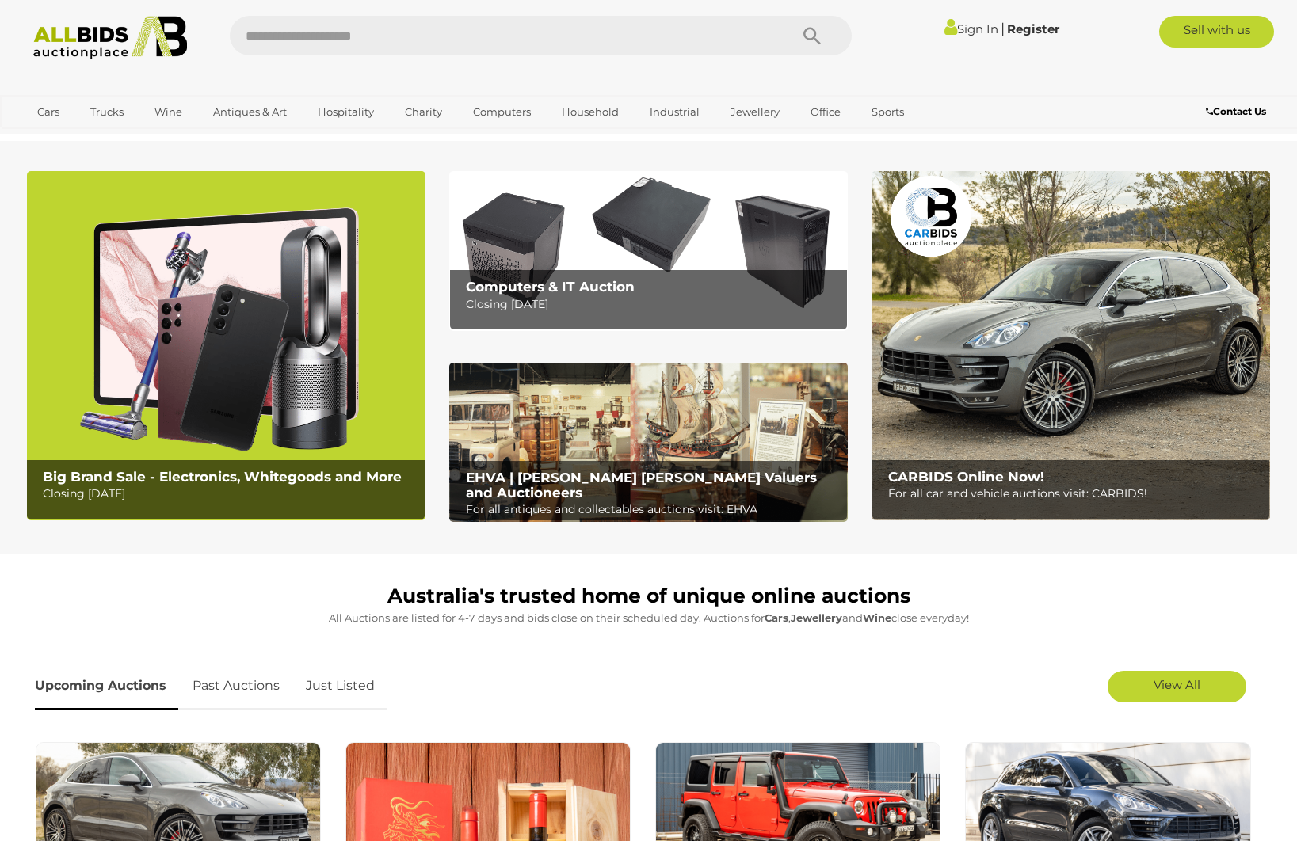
drag, startPoint x: 353, startPoint y: 685, endPoint x: 379, endPoint y: 683, distance: 26.2
click at [353, 684] on link "Just Listed" at bounding box center [340, 686] width 93 height 47
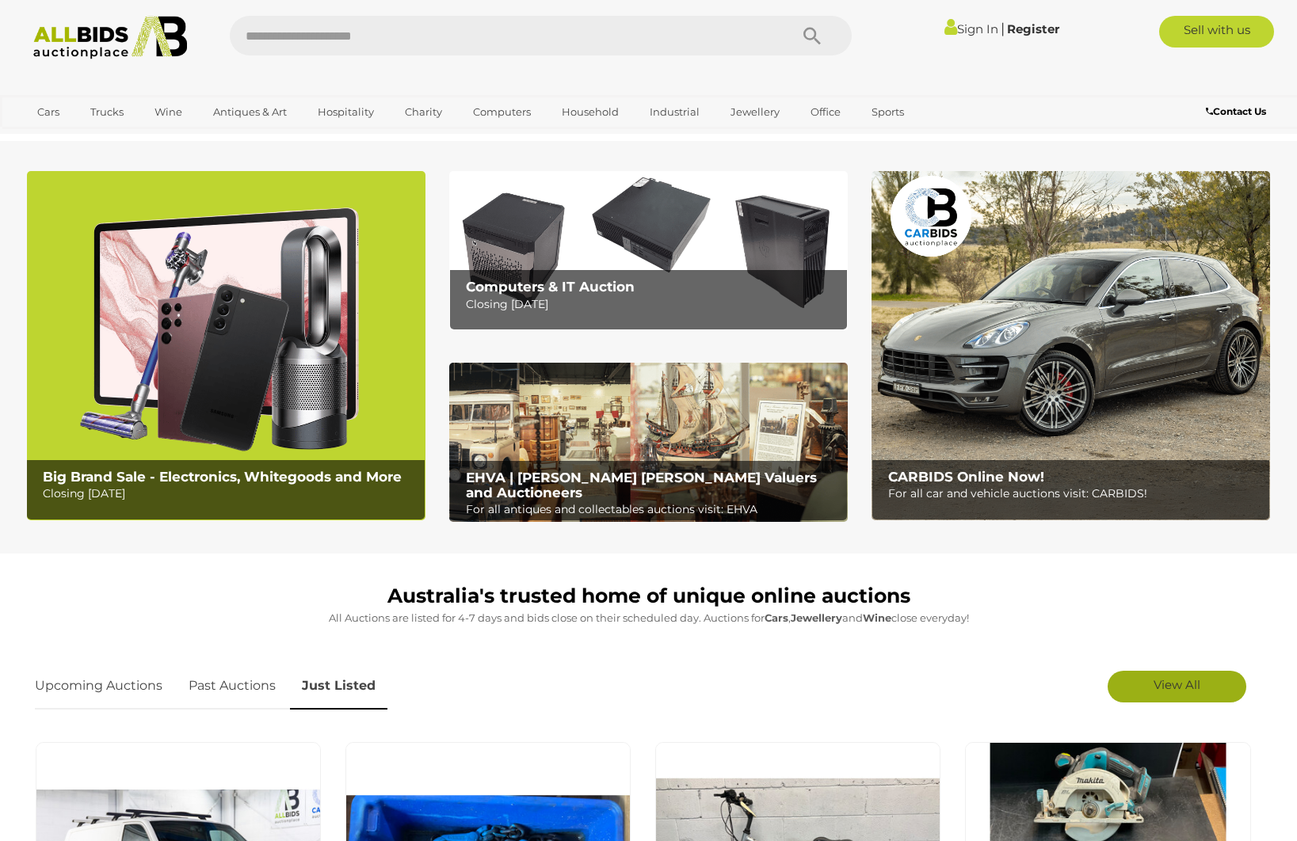
click at [1162, 689] on span "View All" at bounding box center [1177, 684] width 47 height 15
